Goal: Find specific page/section: Find specific page/section

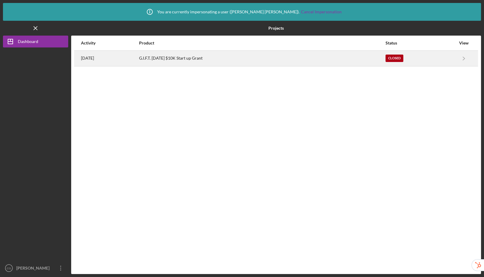
click at [260, 55] on div "G.I.F.T. [DATE] $10K Start up Grant" at bounding box center [262, 58] width 246 height 15
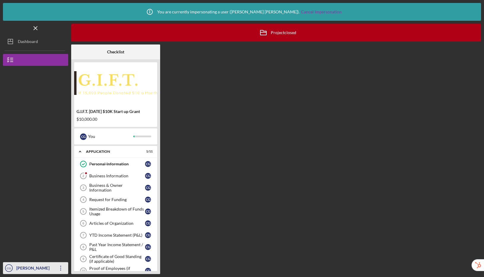
click at [35, 267] on div "[PERSON_NAME]" at bounding box center [34, 268] width 39 height 13
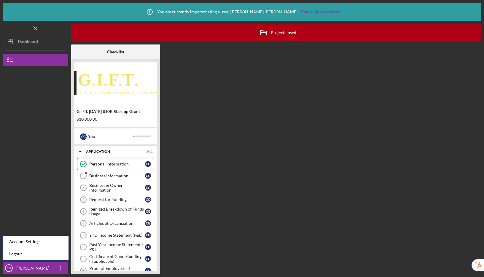
click at [113, 161] on link "Personal Information Personal Information C G" at bounding box center [115, 164] width 77 height 12
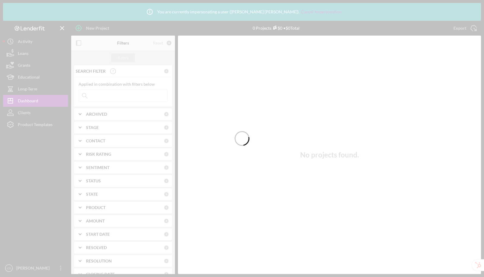
click at [127, 95] on div at bounding box center [242, 138] width 484 height 277
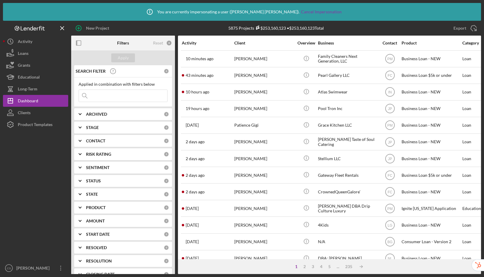
click at [135, 96] on input at bounding box center [123, 96] width 88 height 12
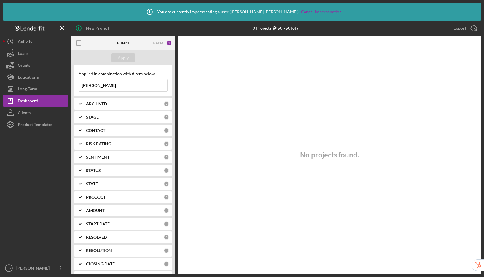
scroll to position [17, 0]
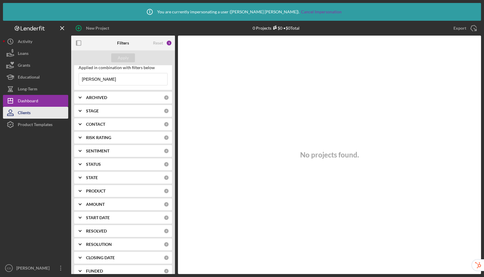
type input "[PERSON_NAME]"
click at [30, 111] on div "Clients" at bounding box center [24, 113] width 13 height 13
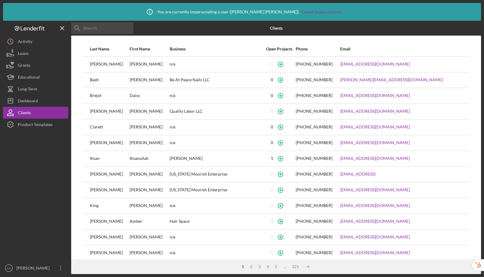
click at [85, 28] on input at bounding box center [102, 28] width 62 height 12
type input "[PERSON_NAME]"
